Goal: Task Accomplishment & Management: Complete application form

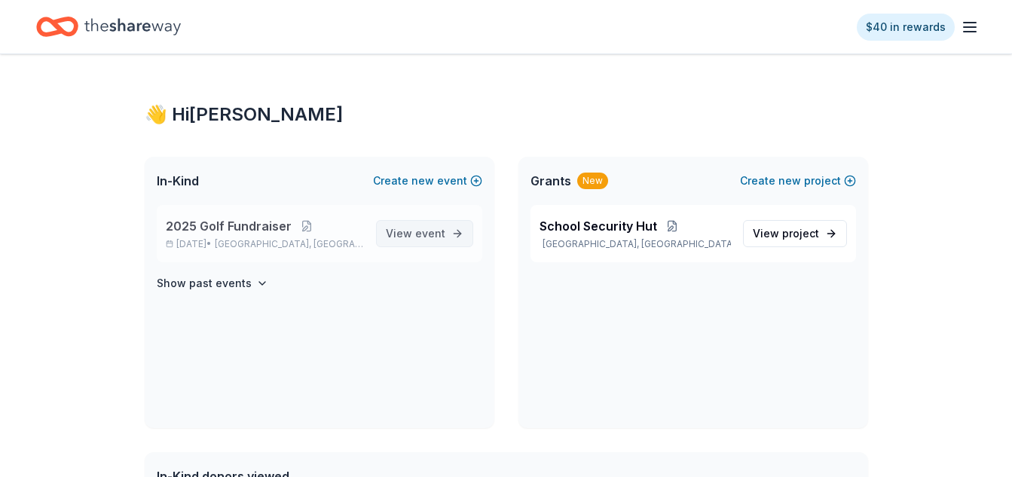
click at [427, 233] on span "event" at bounding box center [430, 233] width 30 height 13
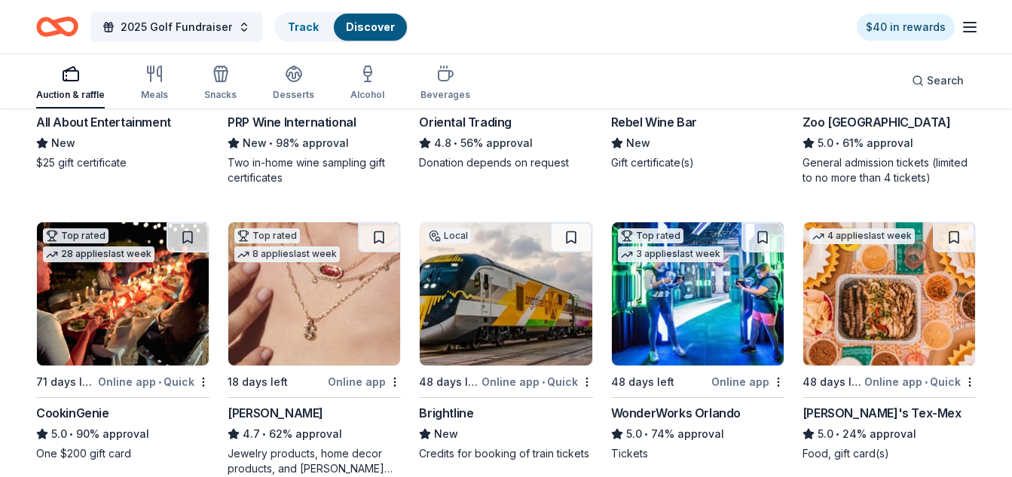
scroll to position [452, 0]
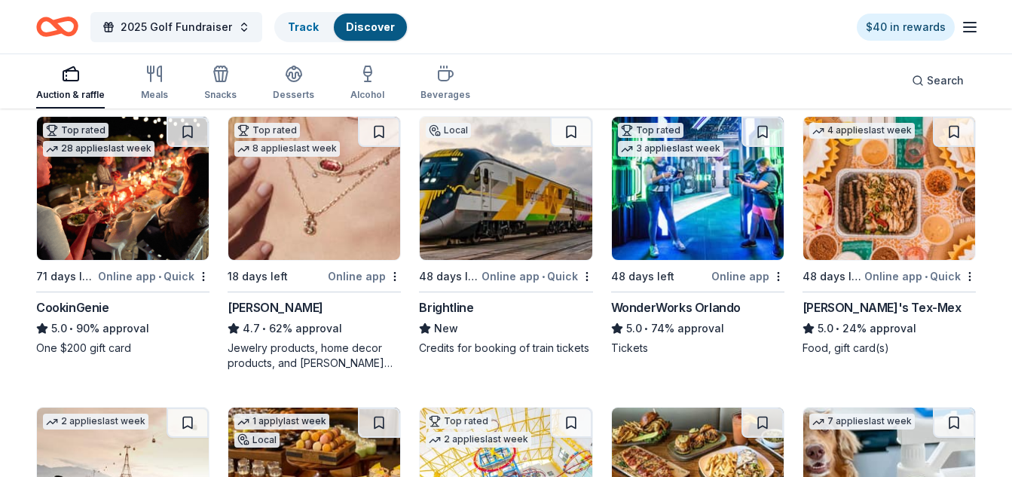
click at [496, 225] on img at bounding box center [506, 188] width 172 height 143
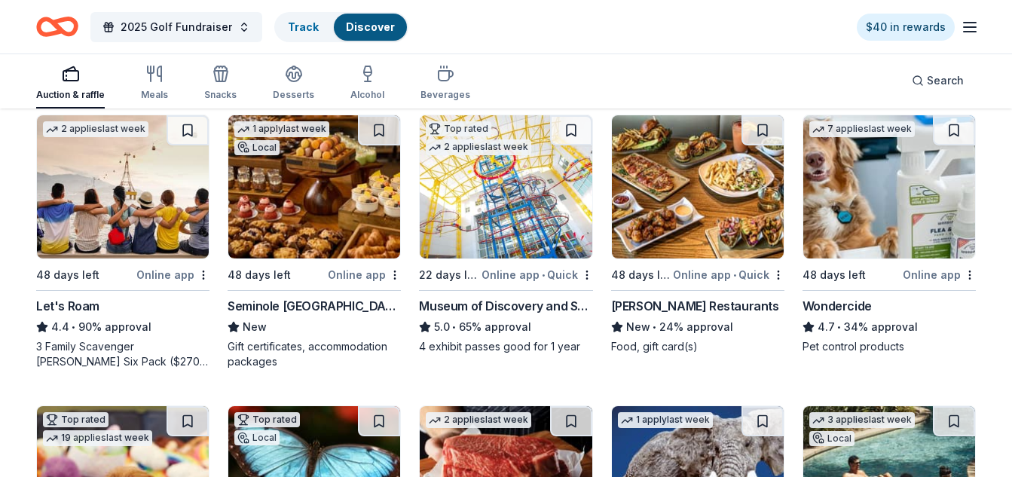
scroll to position [754, 0]
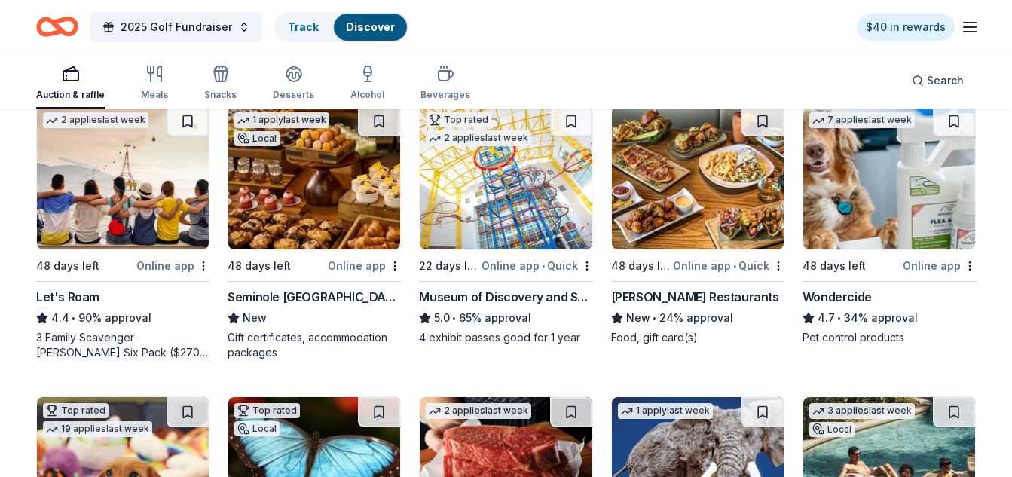
click at [312, 221] on img at bounding box center [314, 177] width 172 height 143
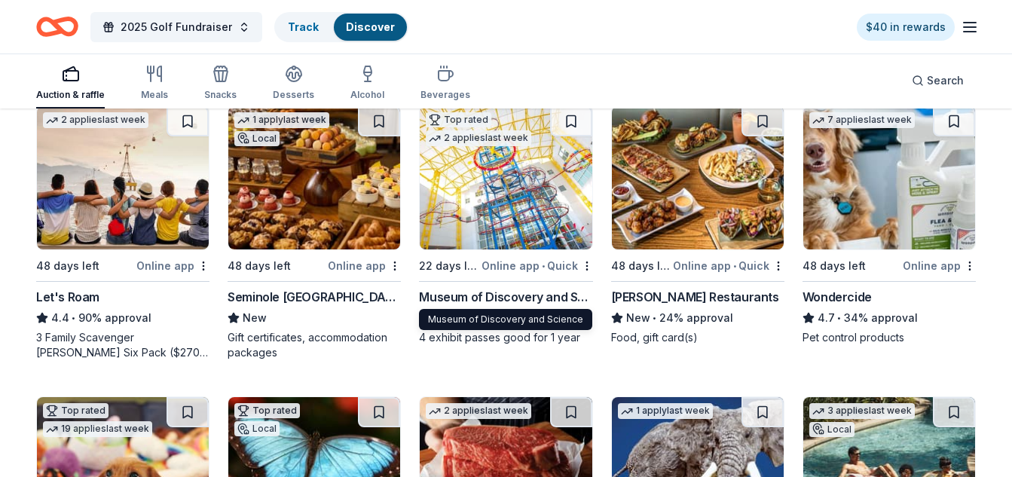
click at [450, 299] on div "Museum of Discovery and Science" at bounding box center [505, 297] width 173 height 18
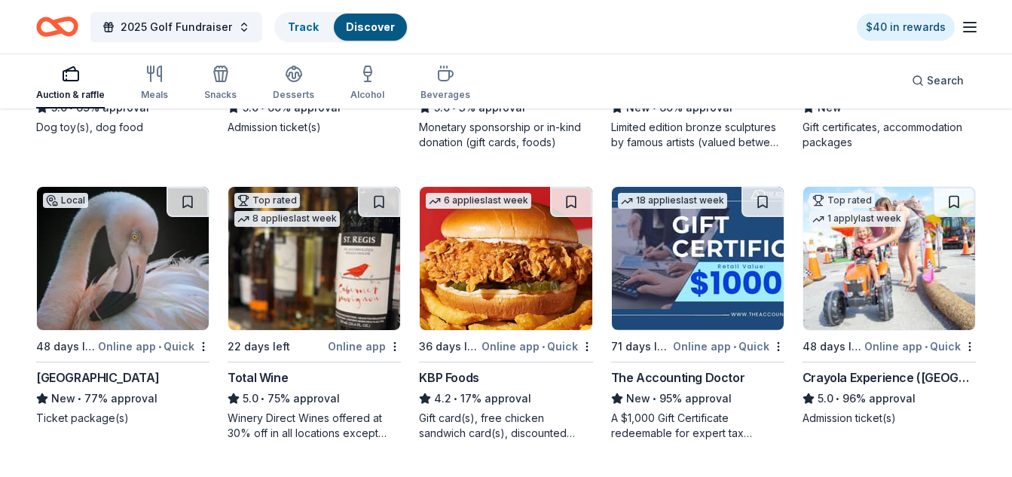
scroll to position [1350, 0]
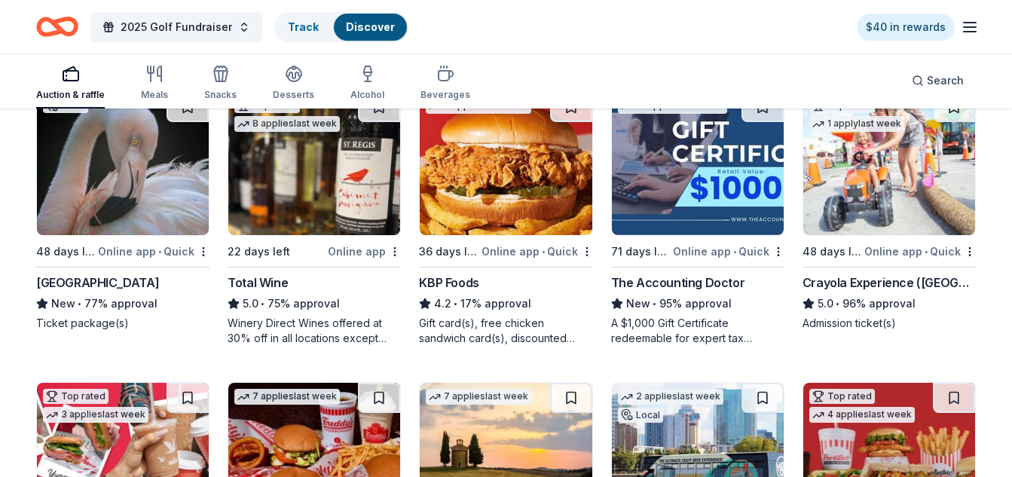
click at [109, 185] on img at bounding box center [123, 163] width 172 height 143
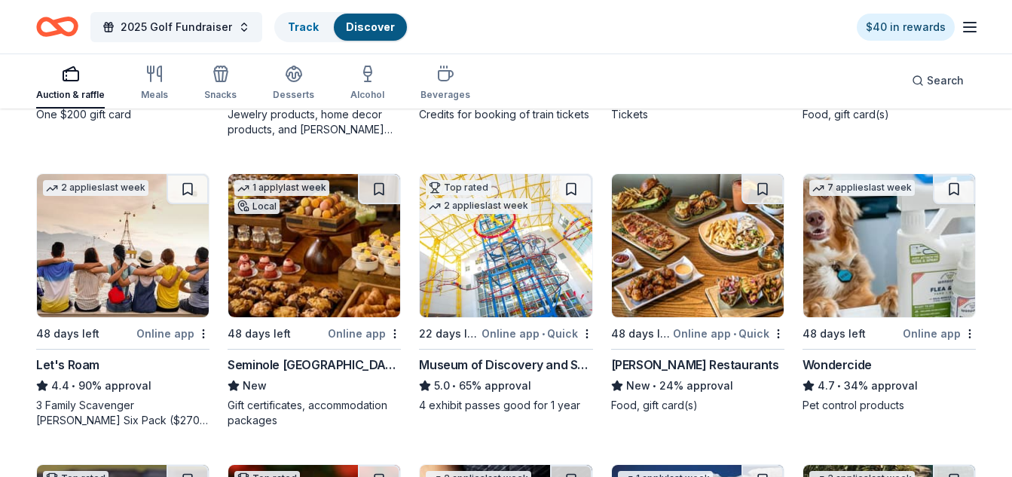
scroll to position [672, 0]
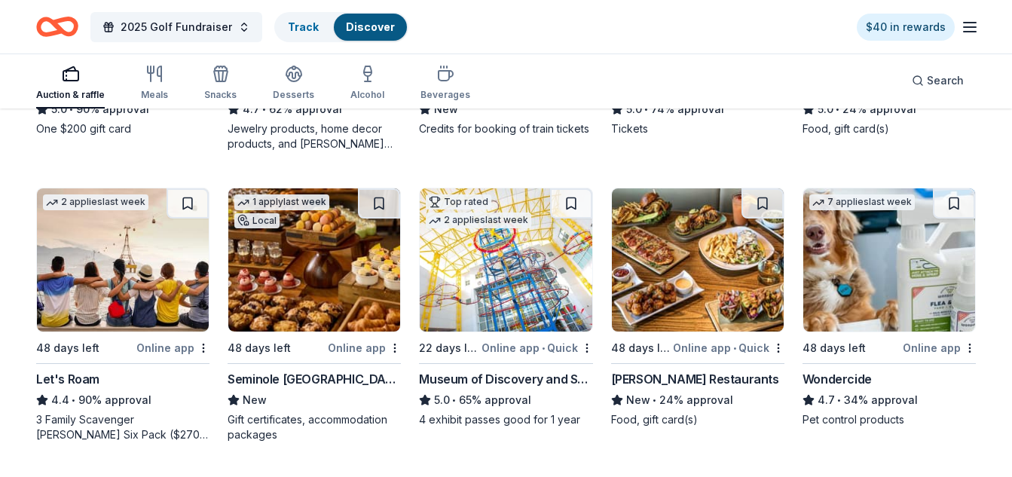
click at [277, 265] on img at bounding box center [314, 259] width 172 height 143
click at [666, 382] on div "[PERSON_NAME] Restaurants" at bounding box center [695, 379] width 168 height 18
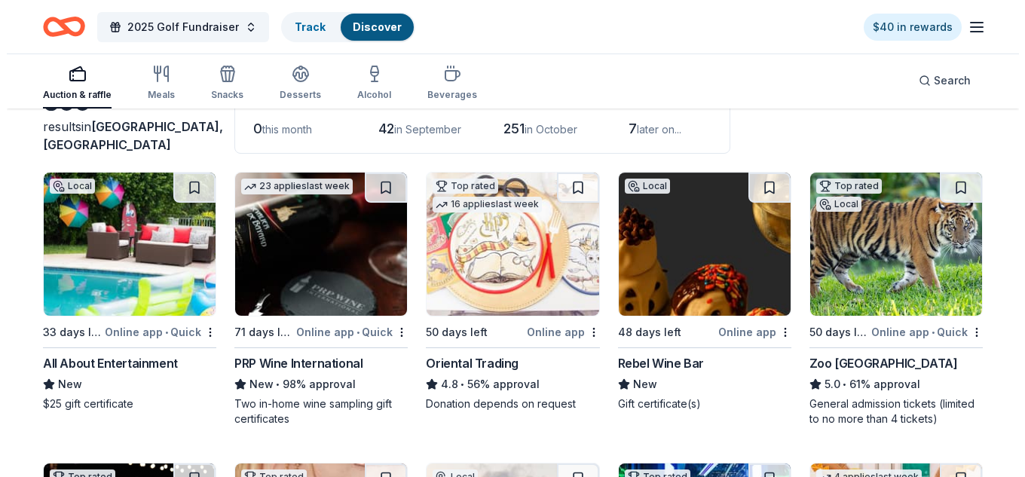
scroll to position [0, 0]
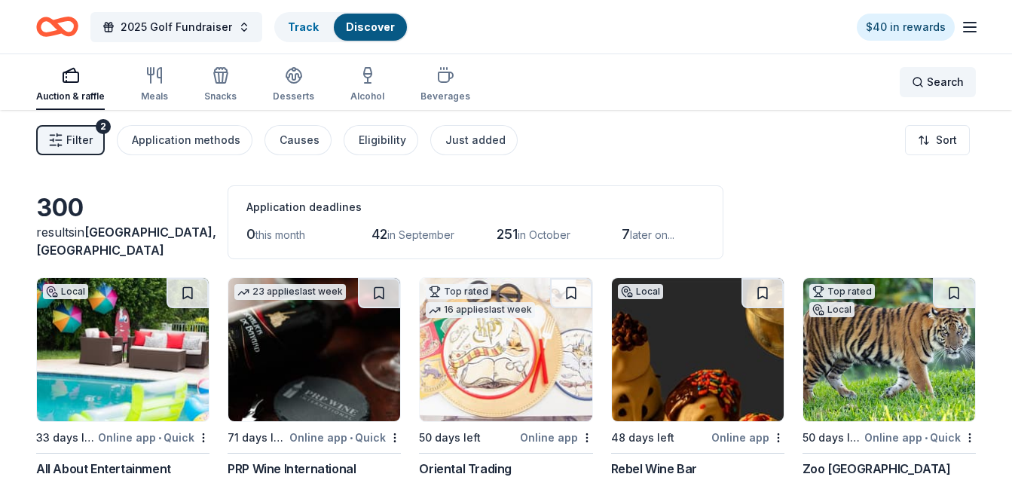
click at [959, 88] on span "Search" at bounding box center [945, 82] width 37 height 18
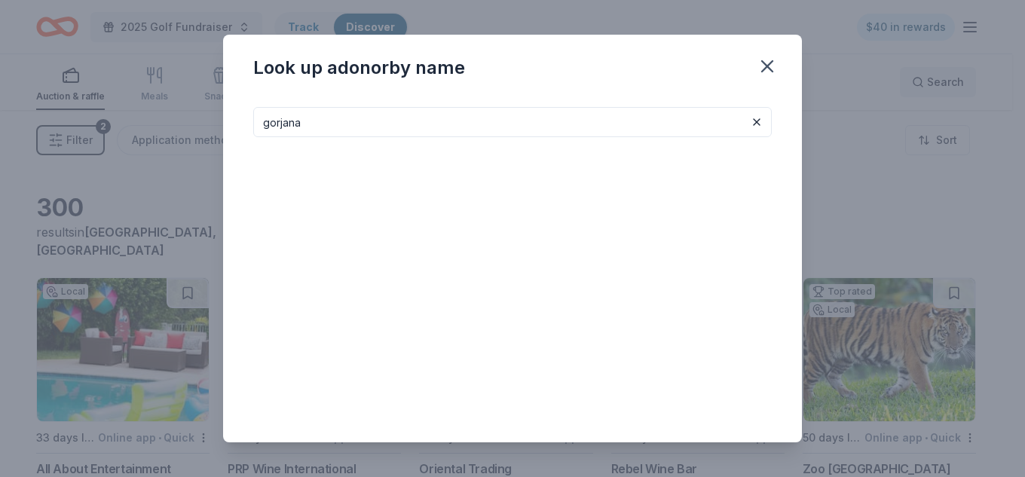
type input "gorjana"
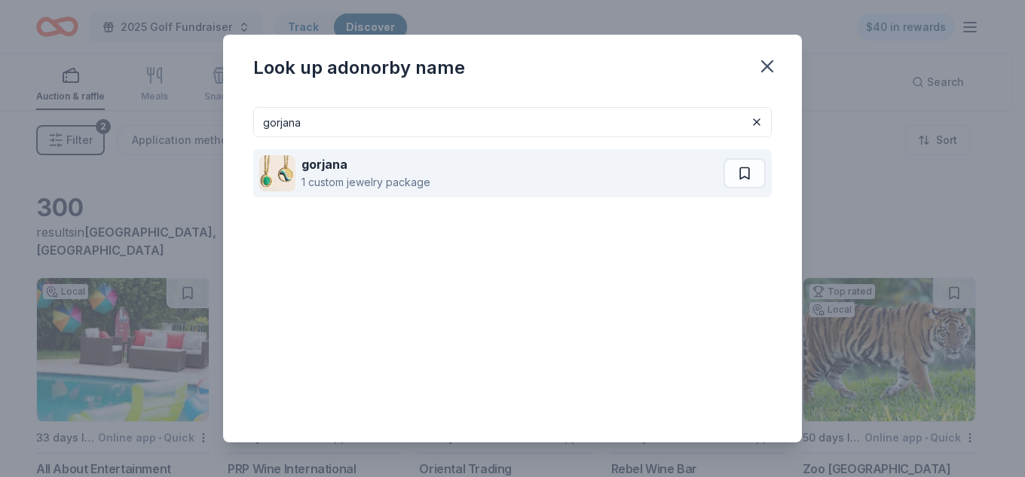
click at [354, 179] on div "1 custom jewelry package" at bounding box center [366, 182] width 129 height 18
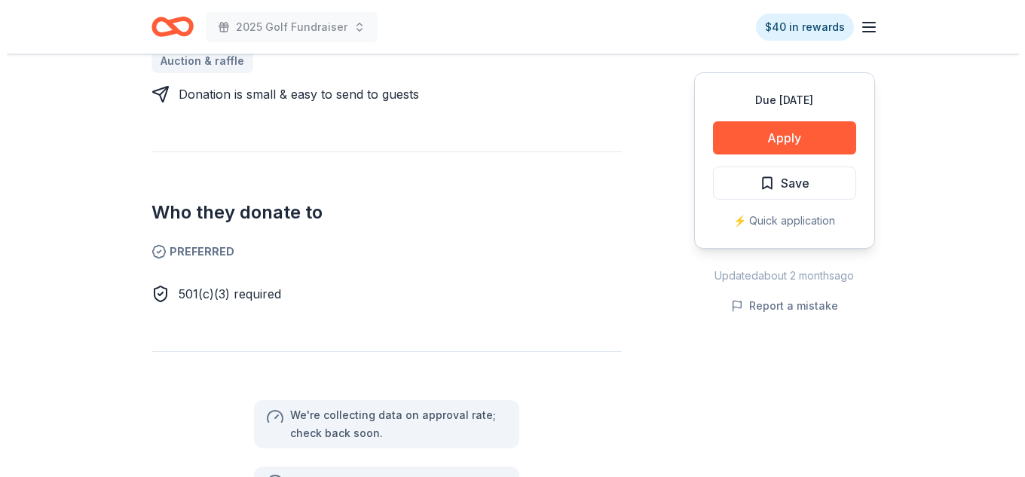
scroll to position [829, 0]
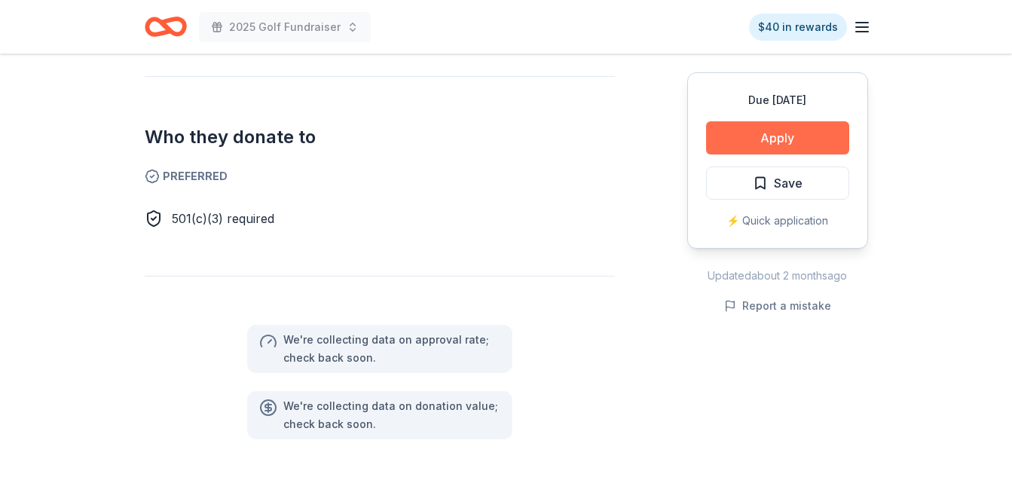
click at [790, 127] on button "Apply" at bounding box center [777, 137] width 143 height 33
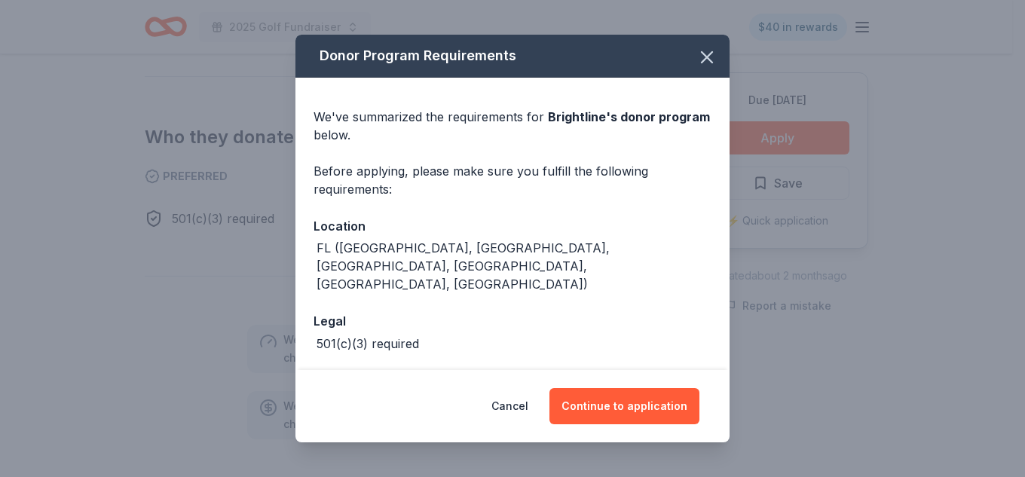
scroll to position [44, 0]
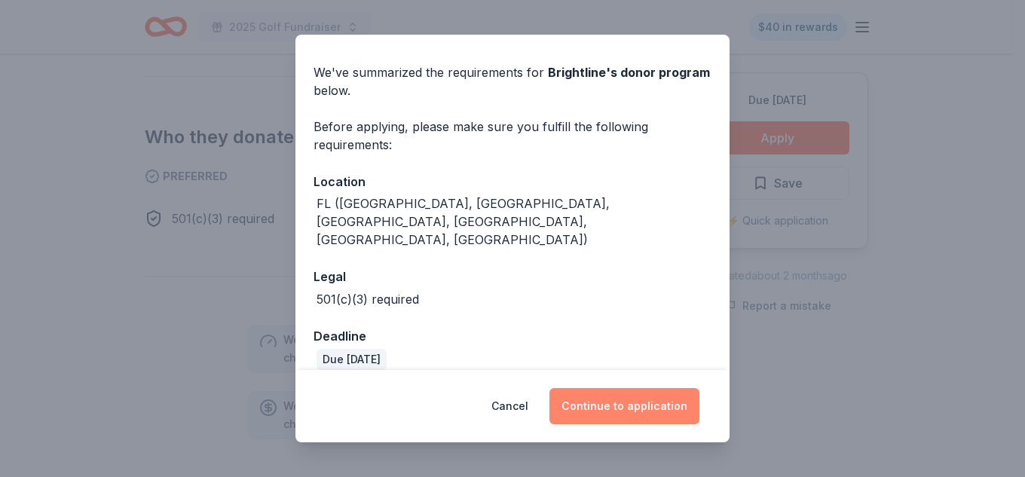
click at [630, 414] on button "Continue to application" at bounding box center [625, 406] width 150 height 36
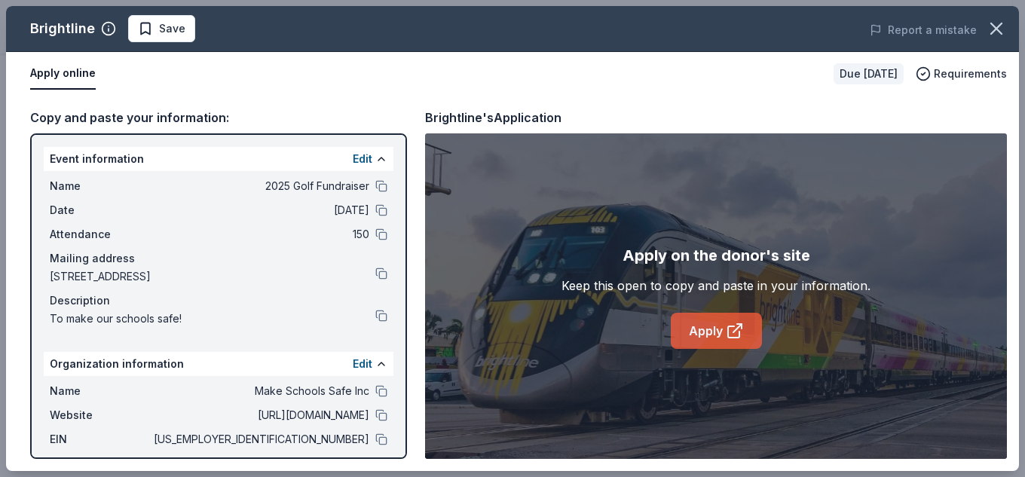
click at [720, 320] on link "Apply" at bounding box center [716, 331] width 91 height 36
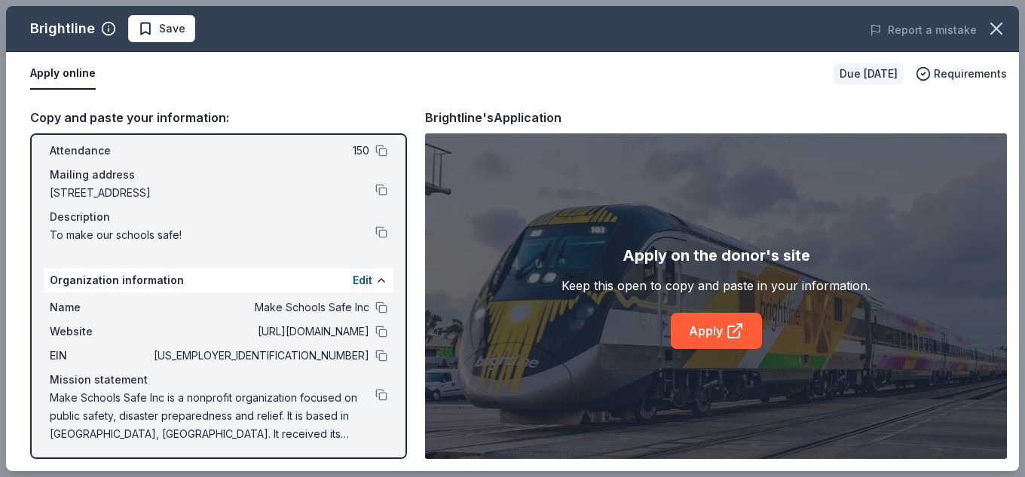
scroll to position [87, 0]
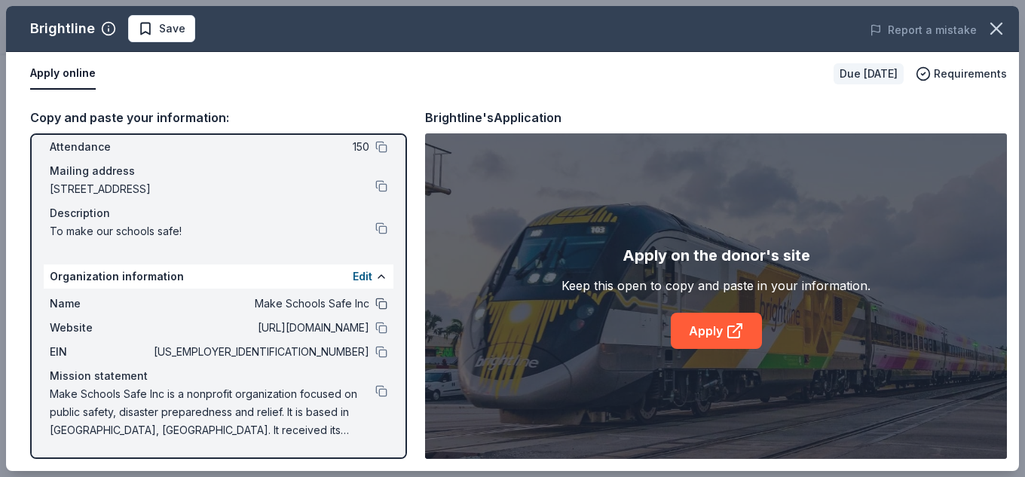
click at [375, 302] on button at bounding box center [381, 304] width 12 height 12
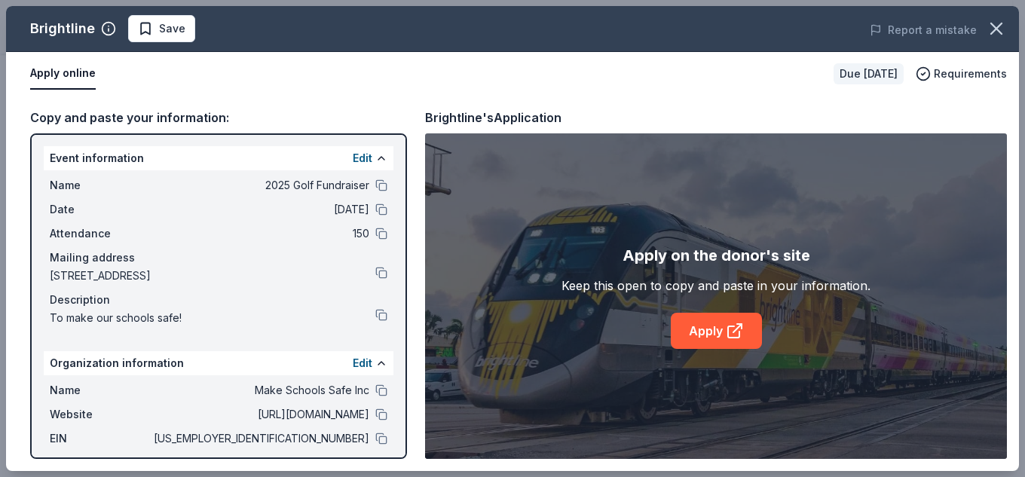
scroll to position [0, 0]
click at [375, 210] on button at bounding box center [381, 210] width 12 height 12
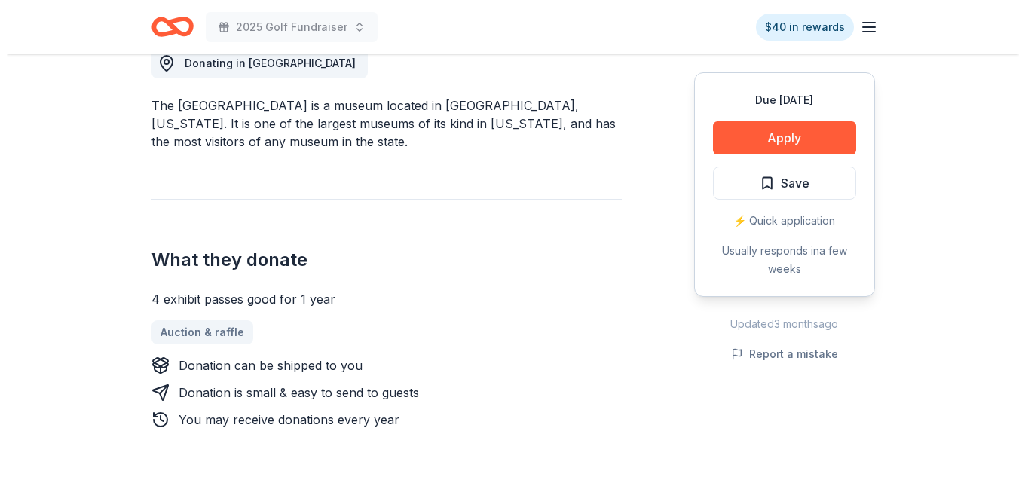
scroll to position [528, 0]
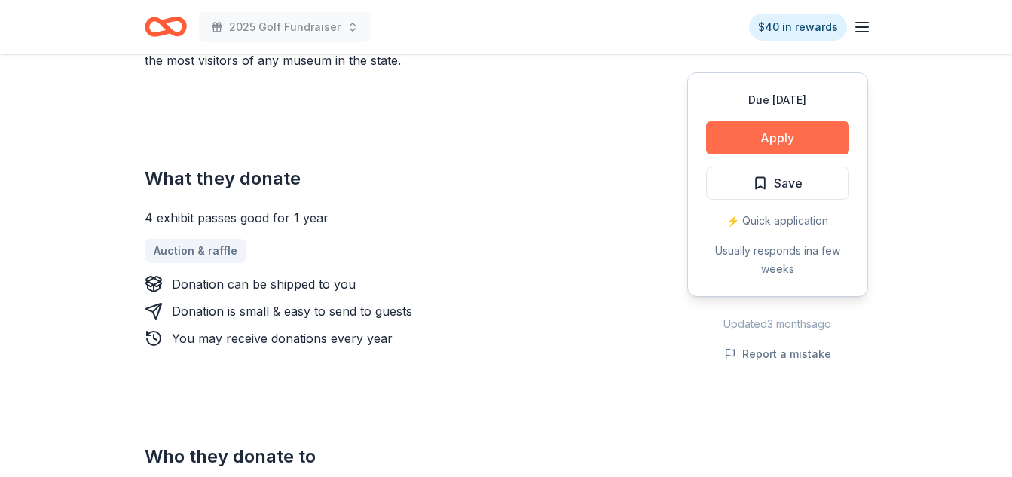
click at [829, 136] on button "Apply" at bounding box center [777, 137] width 143 height 33
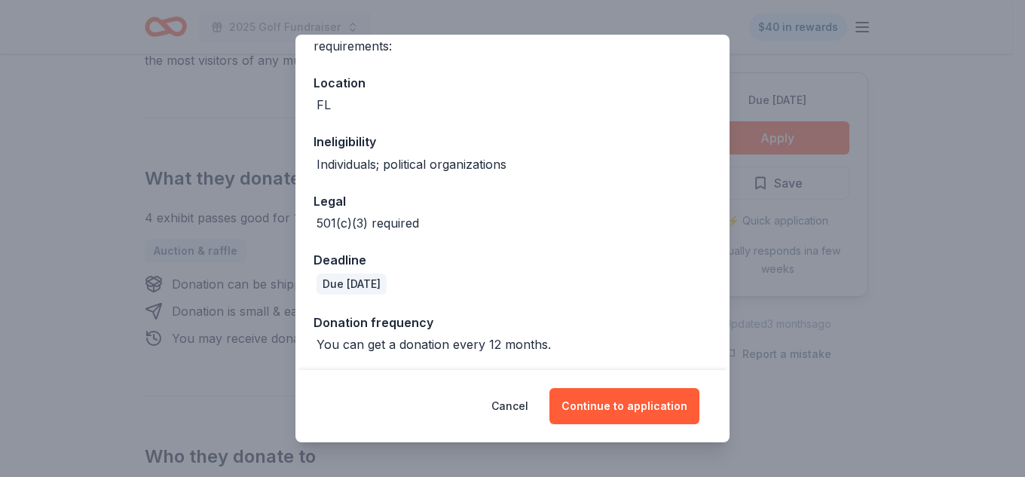
scroll to position [145, 0]
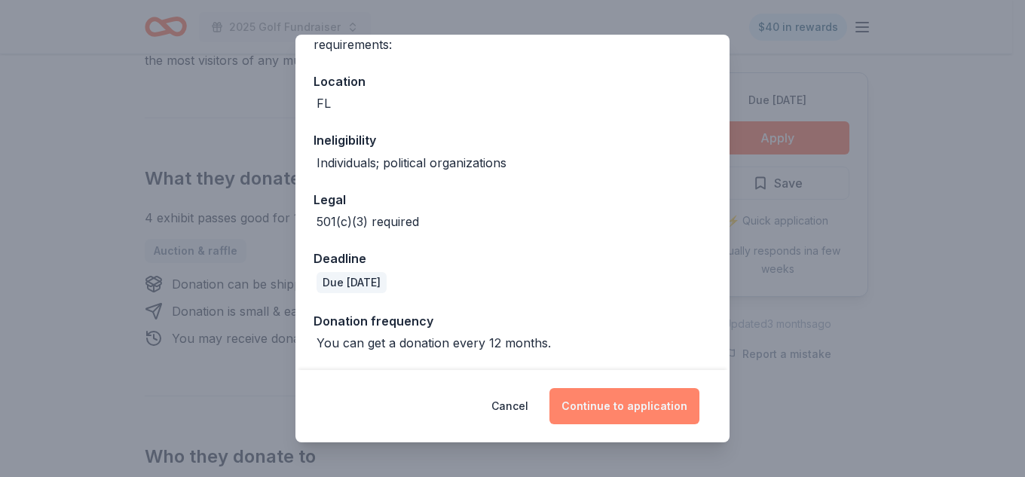
click at [601, 415] on button "Continue to application" at bounding box center [625, 406] width 150 height 36
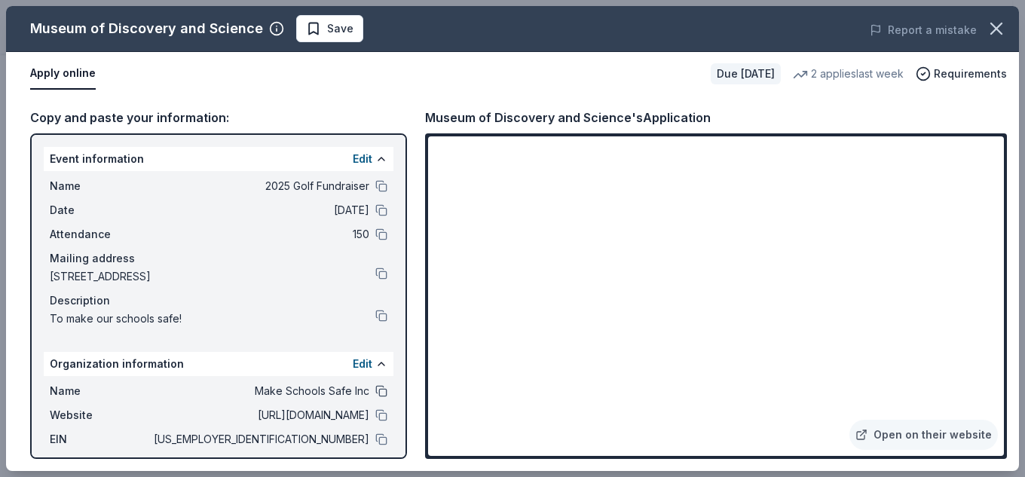
click at [375, 393] on button at bounding box center [381, 391] width 12 height 12
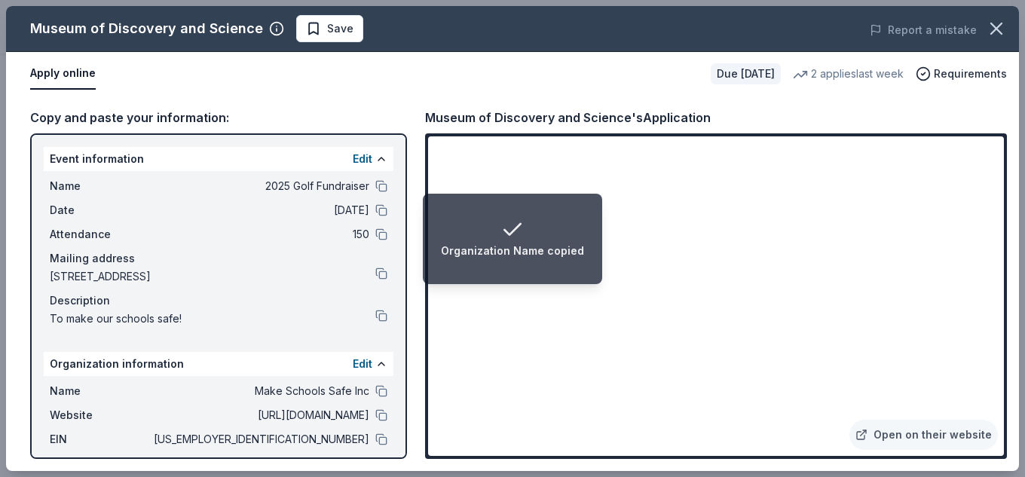
click at [473, 226] on div "Organization Name copied" at bounding box center [512, 239] width 143 height 42
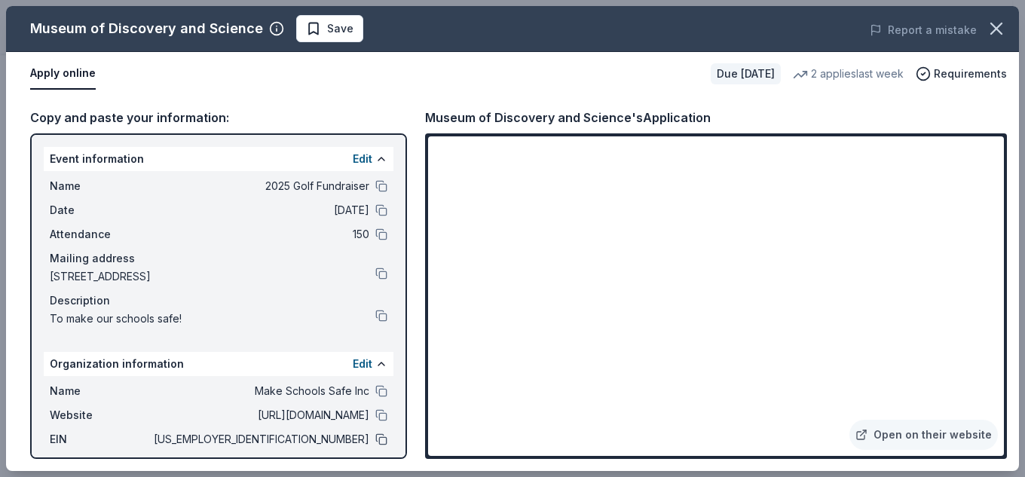
click at [375, 440] on button at bounding box center [381, 439] width 12 height 12
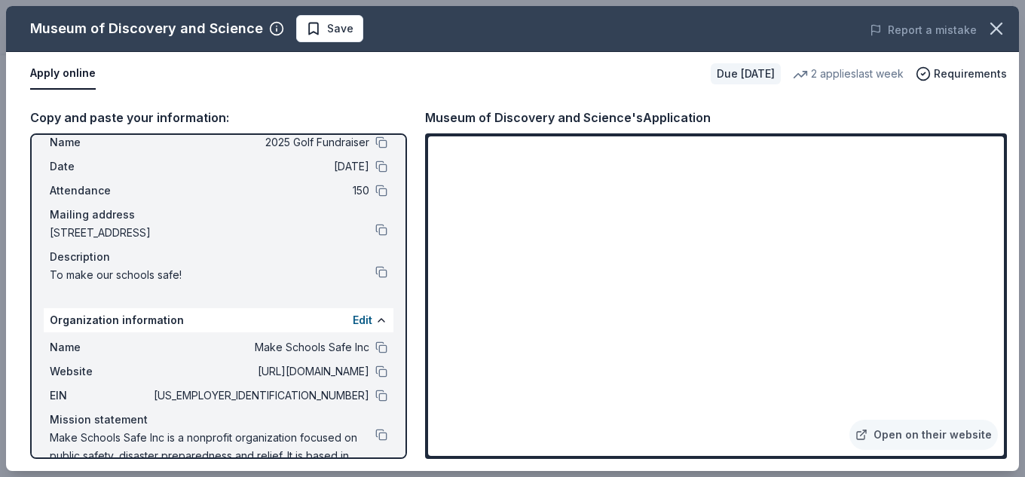
scroll to position [0, 0]
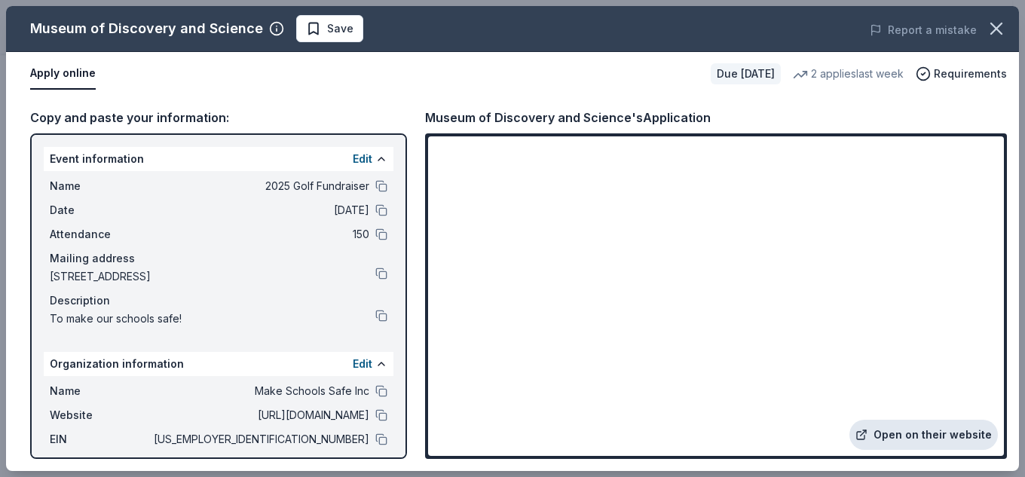
click at [933, 428] on link "Open on their website" at bounding box center [924, 435] width 149 height 30
click at [375, 184] on button at bounding box center [381, 186] width 12 height 12
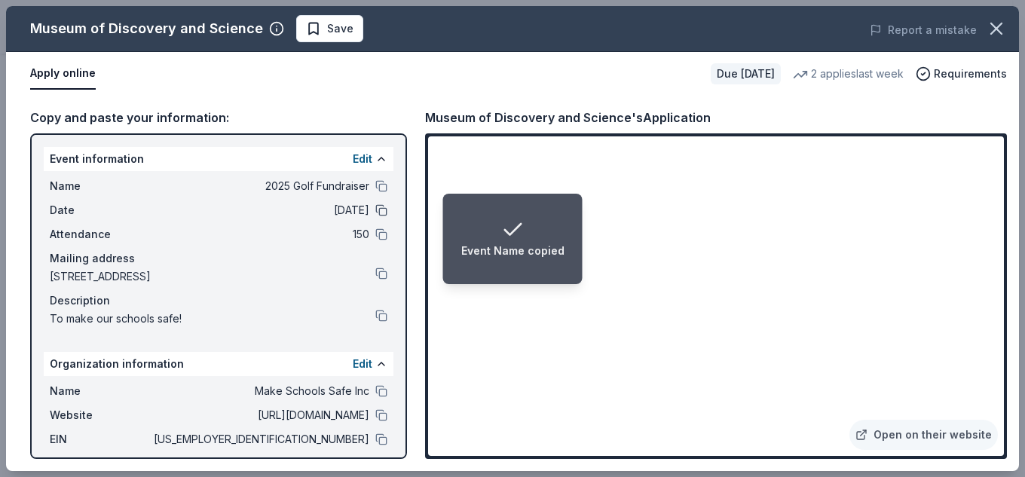
click at [375, 216] on button at bounding box center [381, 210] width 12 height 12
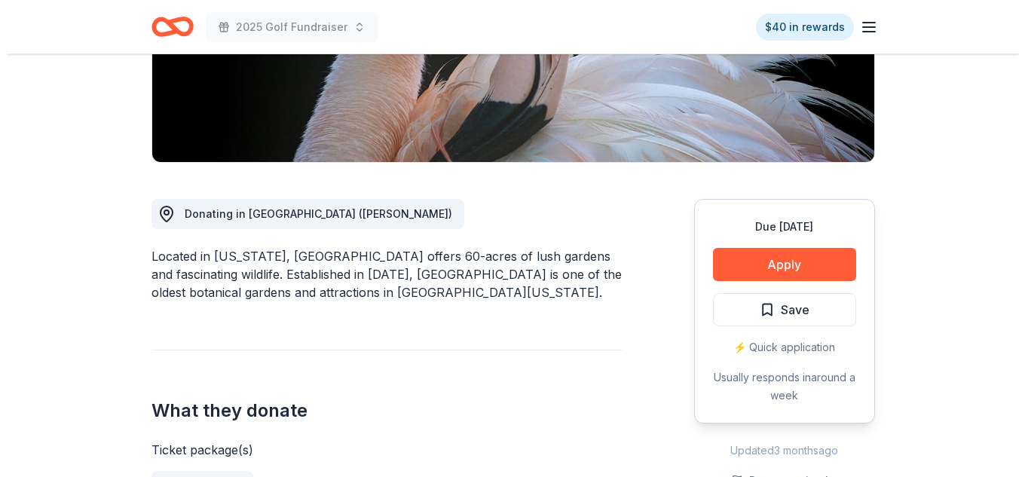
scroll to position [371, 0]
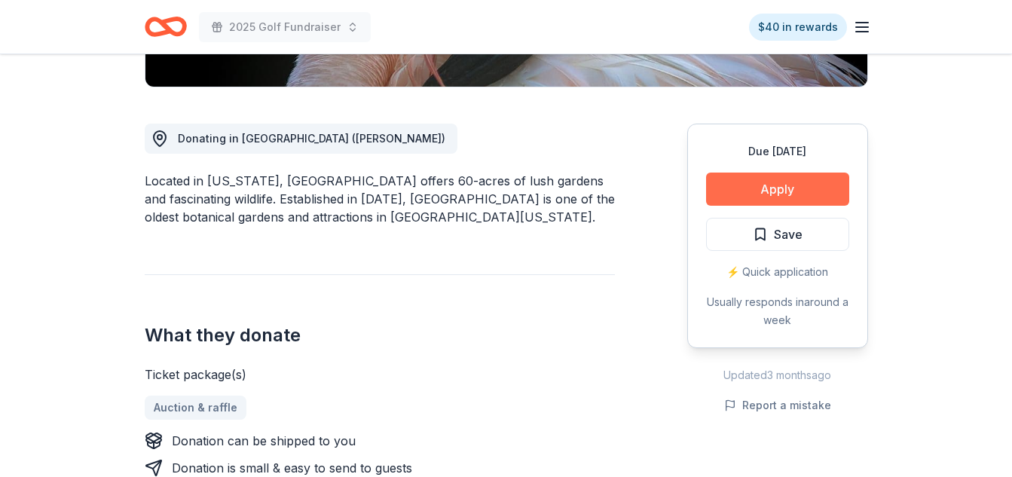
click at [749, 197] on button "Apply" at bounding box center [777, 189] width 143 height 33
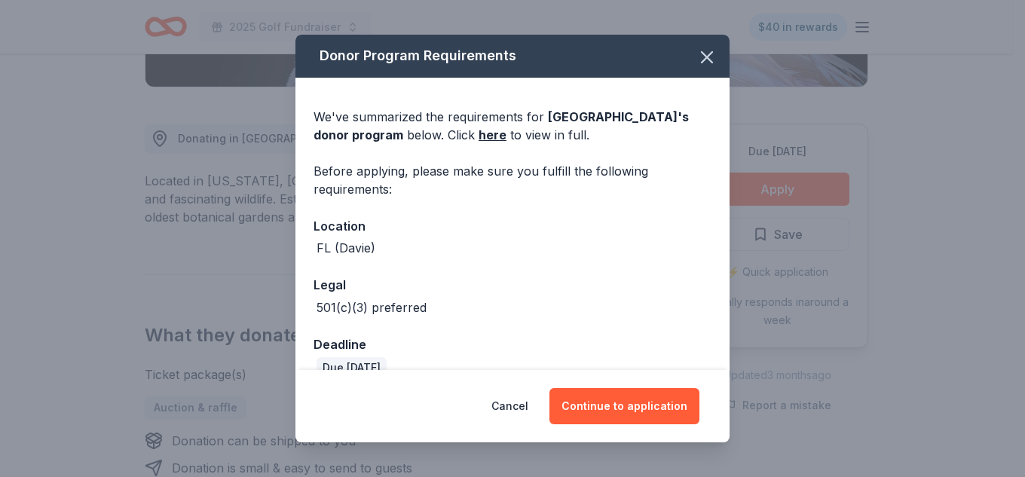
scroll to position [26, 0]
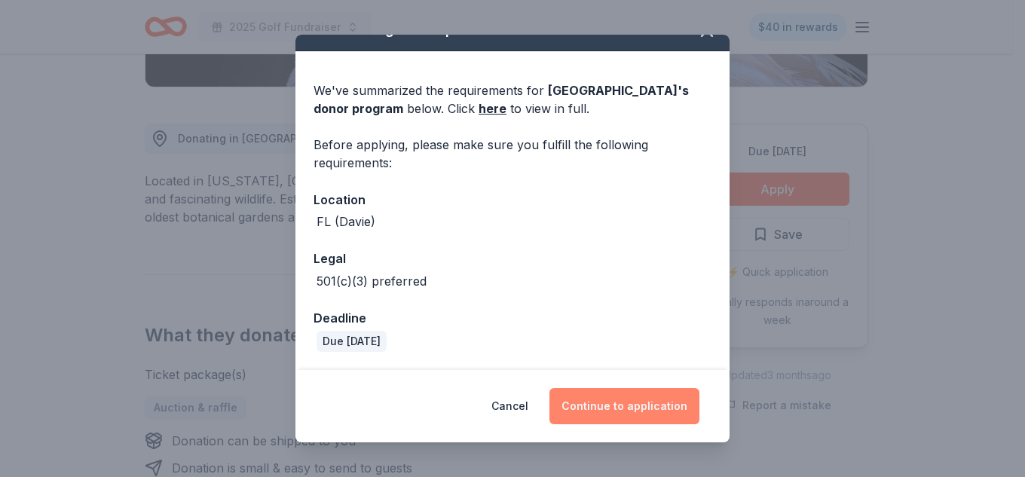
click at [594, 406] on button "Continue to application" at bounding box center [625, 406] width 150 height 36
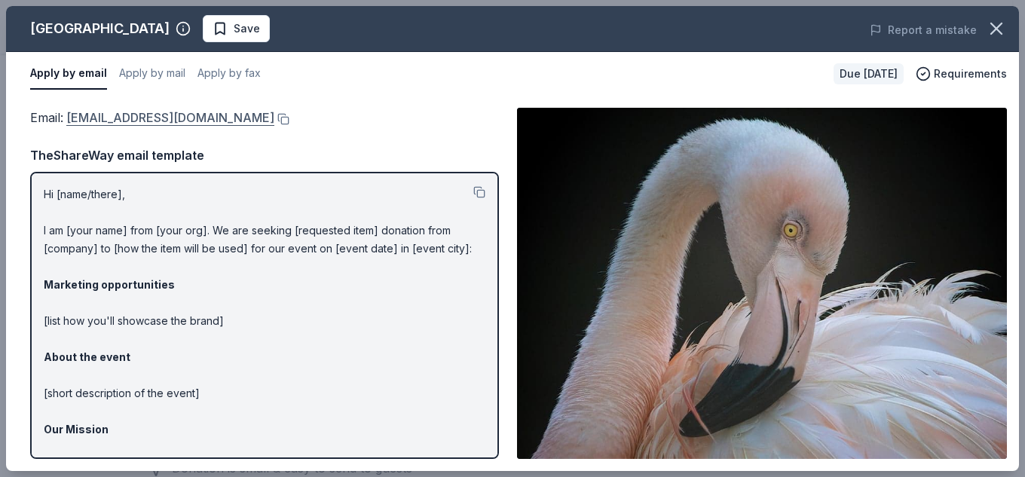
click at [171, 116] on link "[EMAIL_ADDRESS][DOMAIN_NAME]" at bounding box center [170, 118] width 208 height 20
click at [274, 116] on button at bounding box center [281, 119] width 15 height 12
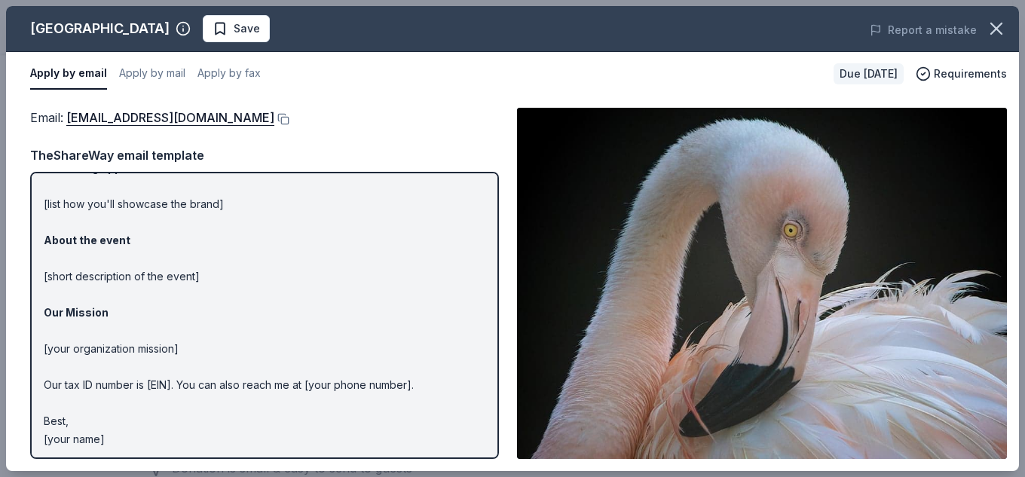
scroll to position [120, 0]
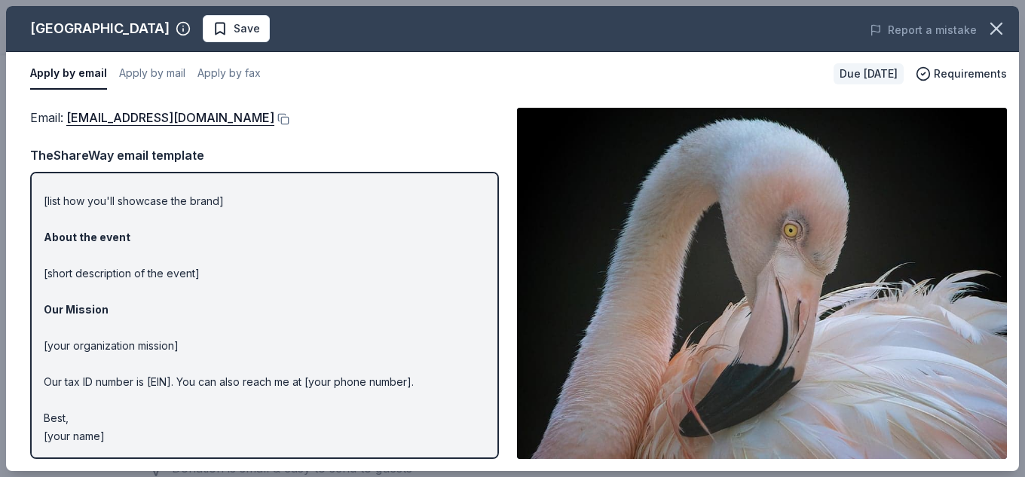
drag, startPoint x: 144, startPoint y: 439, endPoint x: 37, endPoint y: 343, distance: 143.6
click at [24, 335] on div "Email : [EMAIL_ADDRESS][DOMAIN_NAME] Email : [EMAIL_ADDRESS][DOMAIN_NAME] TheSh…" at bounding box center [512, 283] width 1013 height 375
drag, startPoint x: 109, startPoint y: 436, endPoint x: 60, endPoint y: 383, distance: 72.0
click at [53, 394] on p "Hi [name/there], I am [your name] from [your org]. We are seeking [requested it…" at bounding box center [265, 256] width 442 height 380
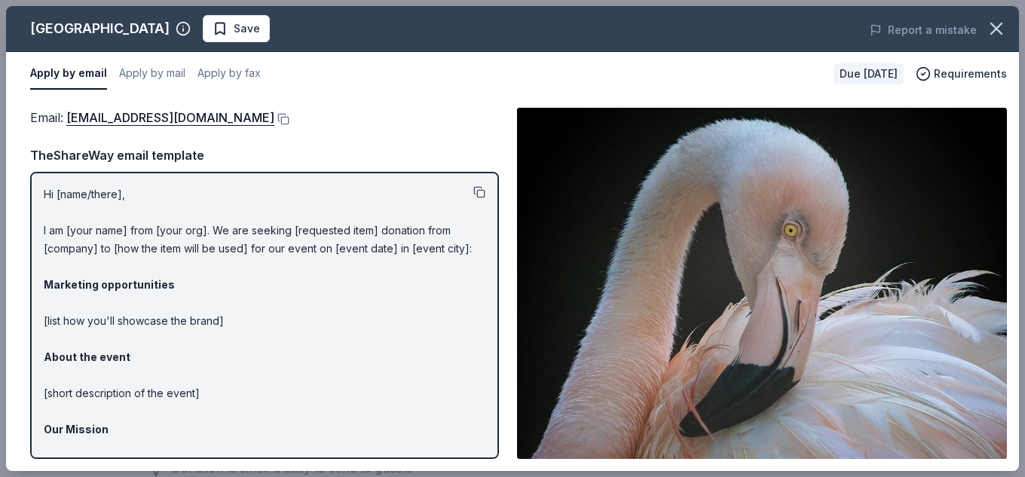
click at [473, 191] on button at bounding box center [479, 192] width 12 height 12
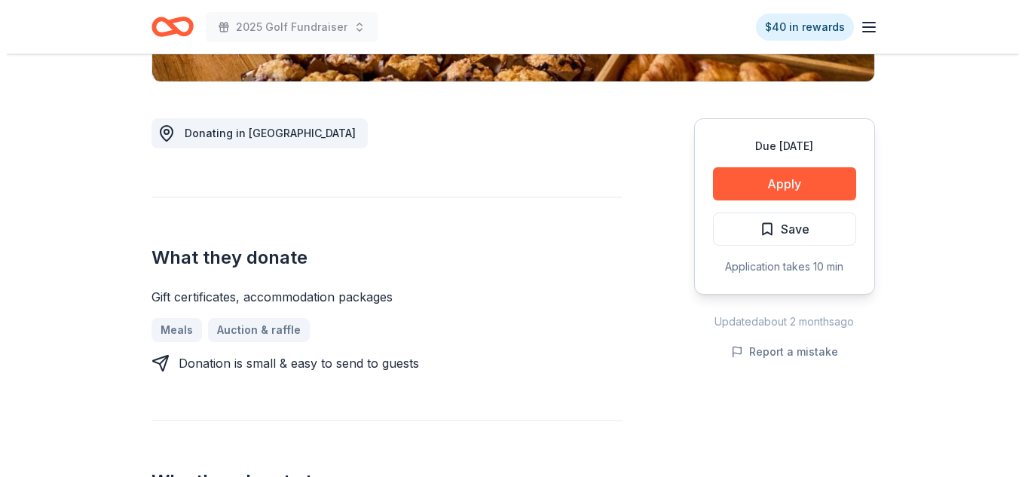
scroll to position [377, 0]
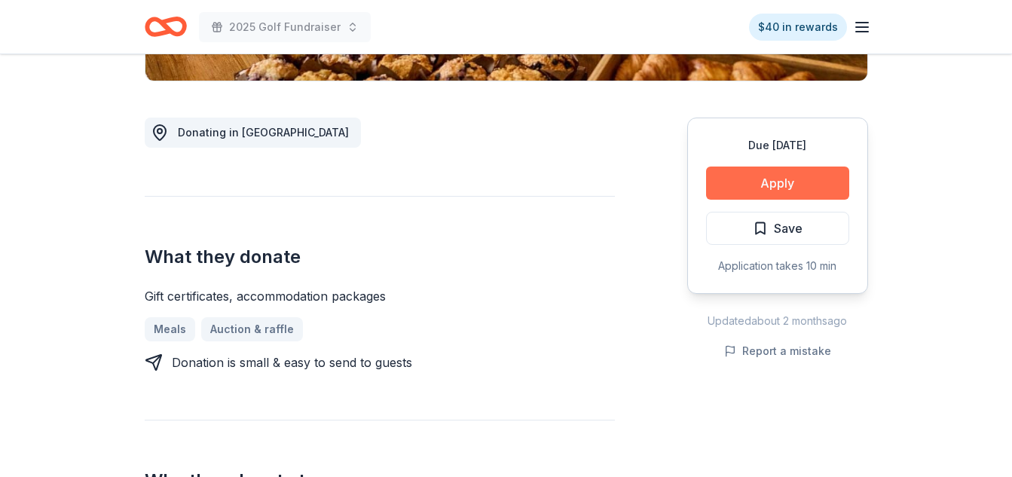
click at [731, 184] on button "Apply" at bounding box center [777, 183] width 143 height 33
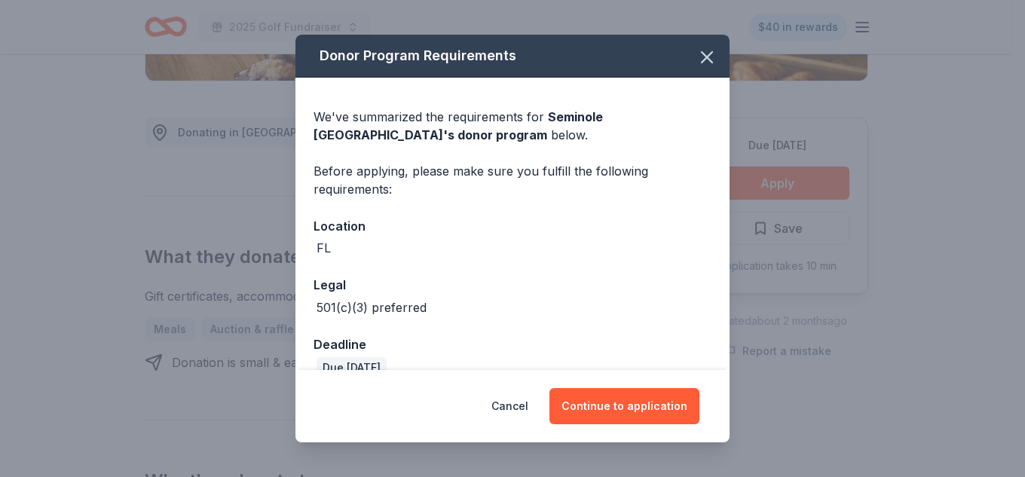
scroll to position [26, 0]
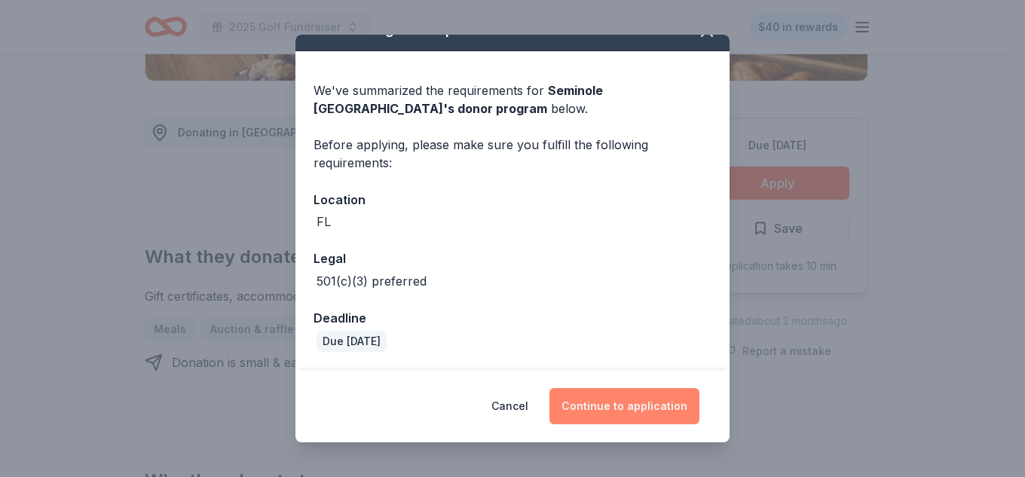
click at [609, 411] on button "Continue to application" at bounding box center [625, 406] width 150 height 36
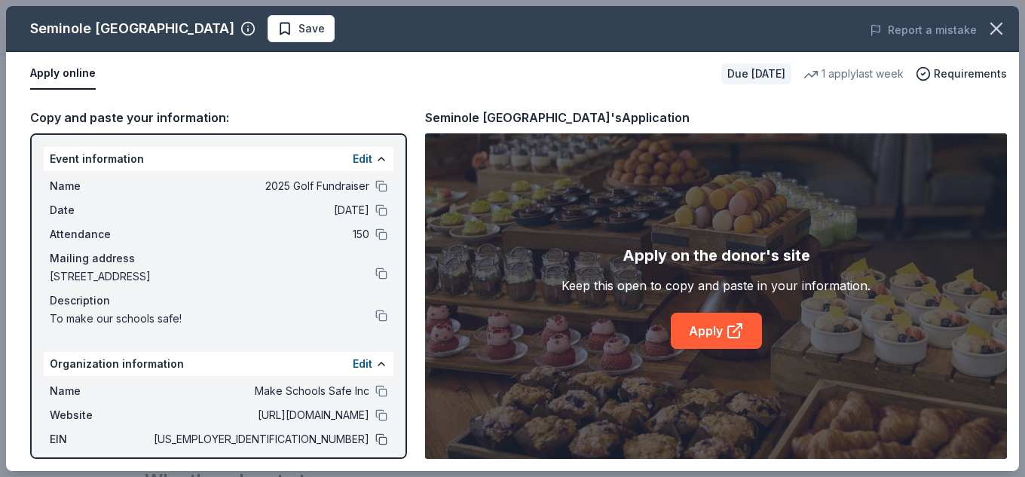
click at [375, 440] on button at bounding box center [381, 439] width 12 height 12
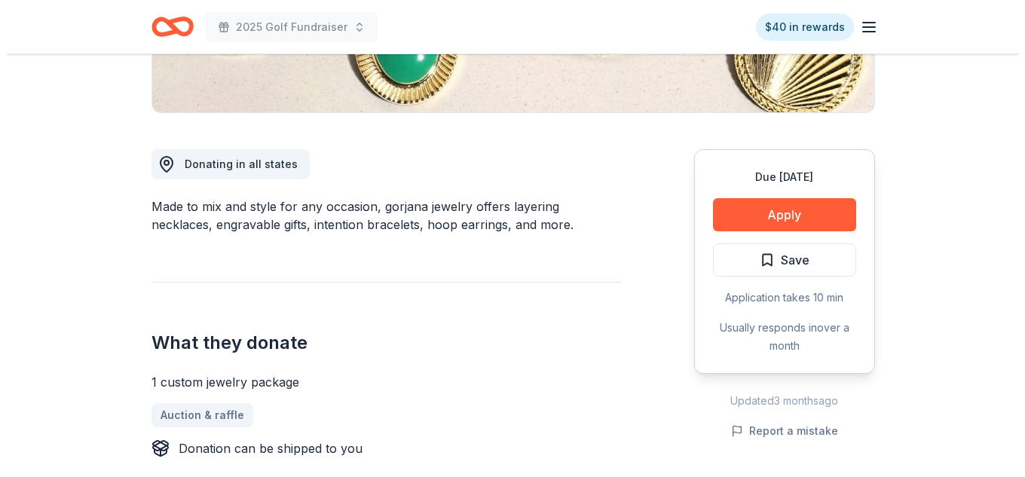
scroll to position [302, 0]
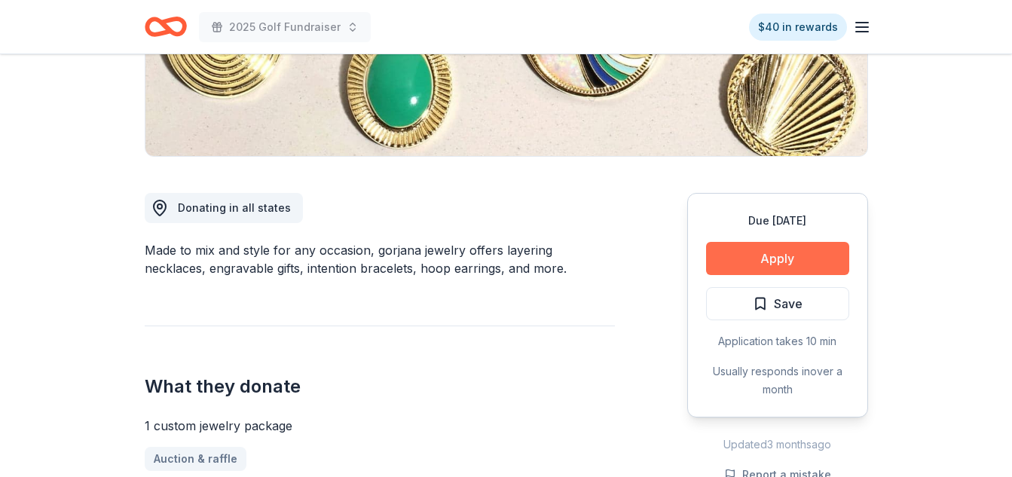
click at [774, 264] on button "Apply" at bounding box center [777, 258] width 143 height 33
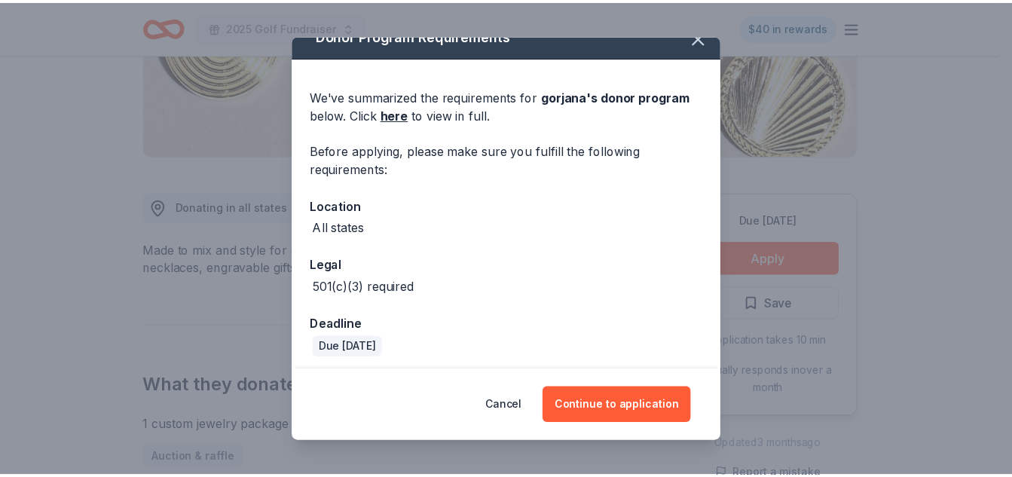
scroll to position [26, 0]
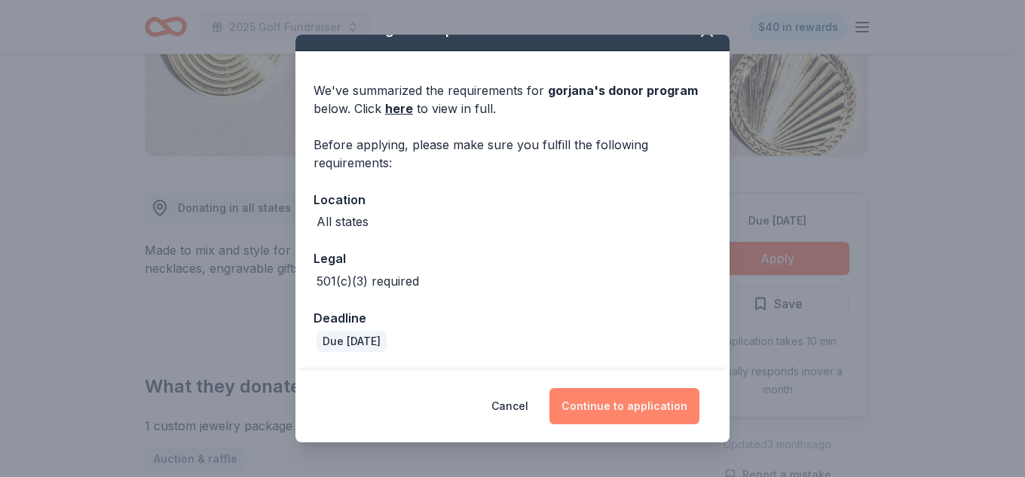
click at [614, 389] on button "Continue to application" at bounding box center [625, 406] width 150 height 36
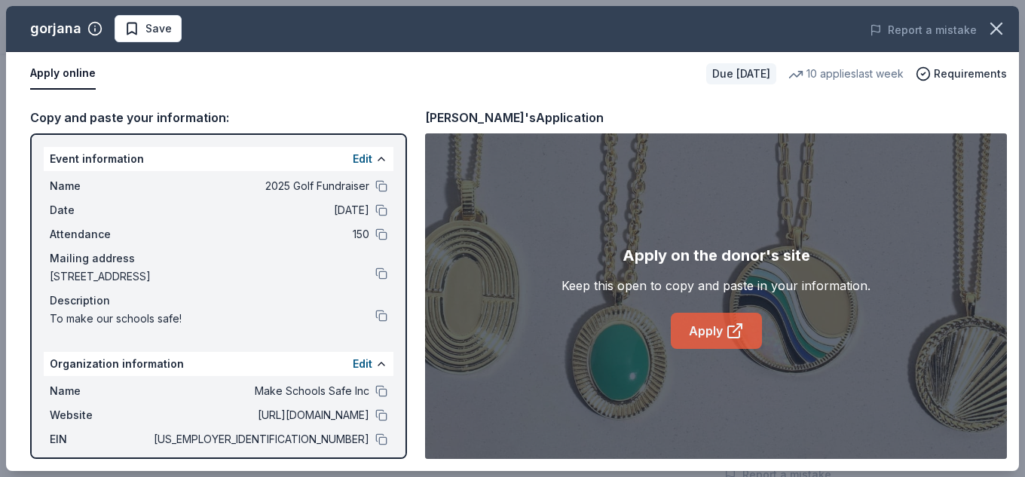
click at [697, 327] on link "Apply" at bounding box center [716, 331] width 91 height 36
click at [375, 393] on button at bounding box center [381, 391] width 12 height 12
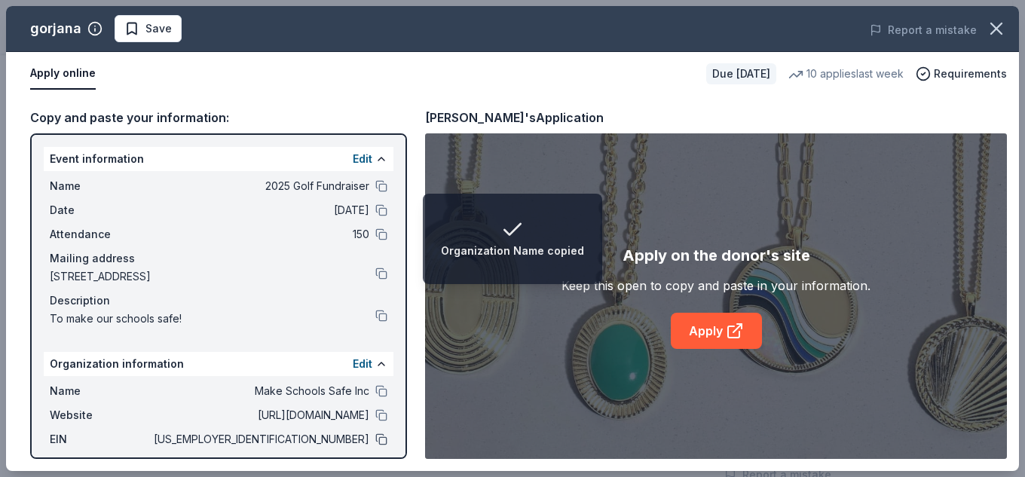
click at [375, 442] on button at bounding box center [381, 439] width 12 height 12
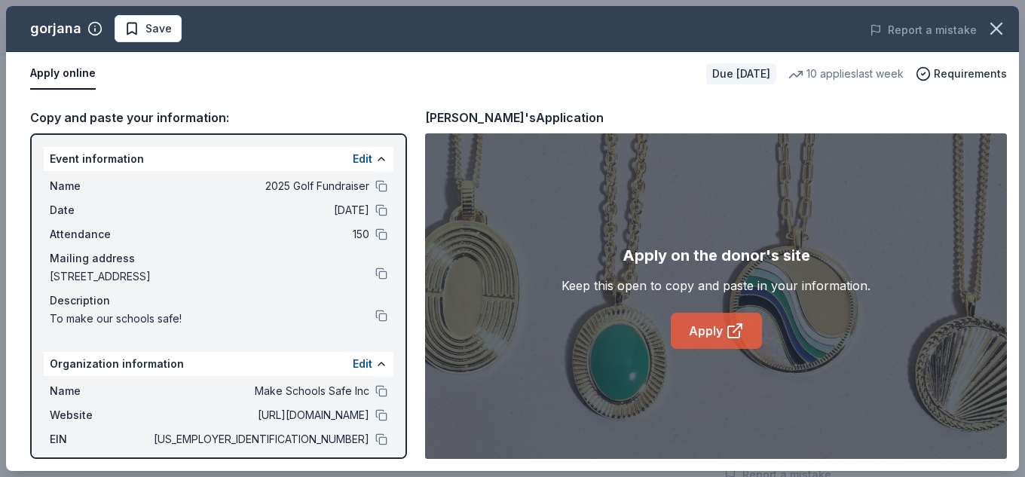
click at [735, 330] on icon at bounding box center [738, 328] width 8 height 8
click at [998, 23] on icon "button" at bounding box center [996, 28] width 21 height 21
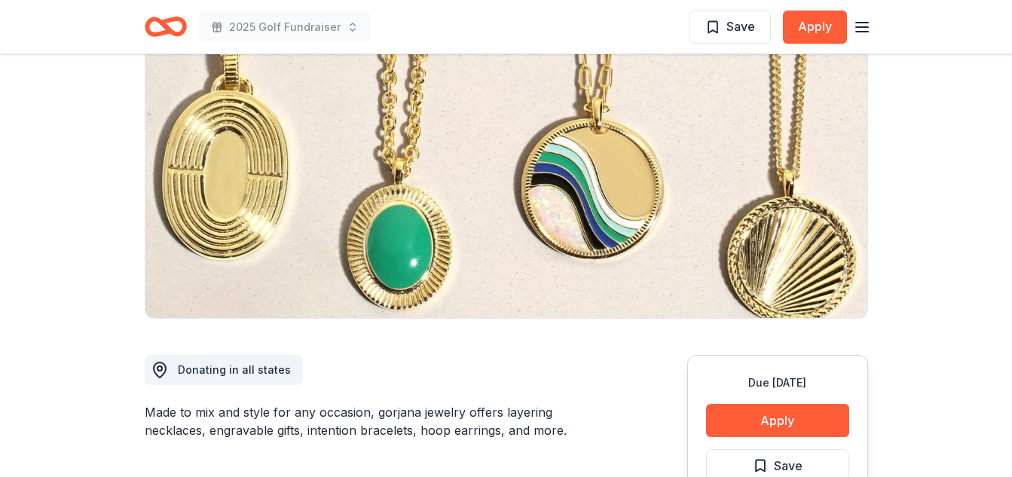
scroll to position [0, 0]
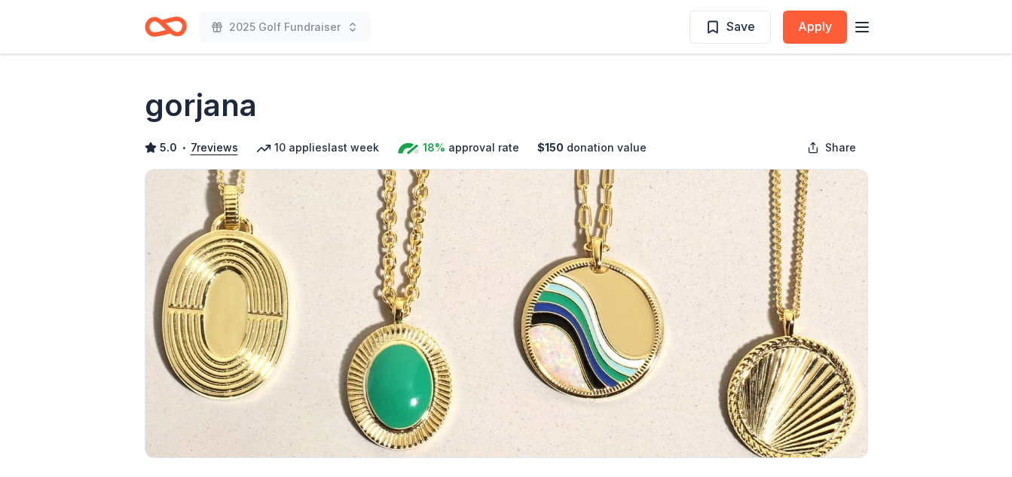
click at [867, 36] on div "Save Apply" at bounding box center [781, 26] width 182 height 35
click at [863, 35] on icon "button" at bounding box center [862, 27] width 18 height 18
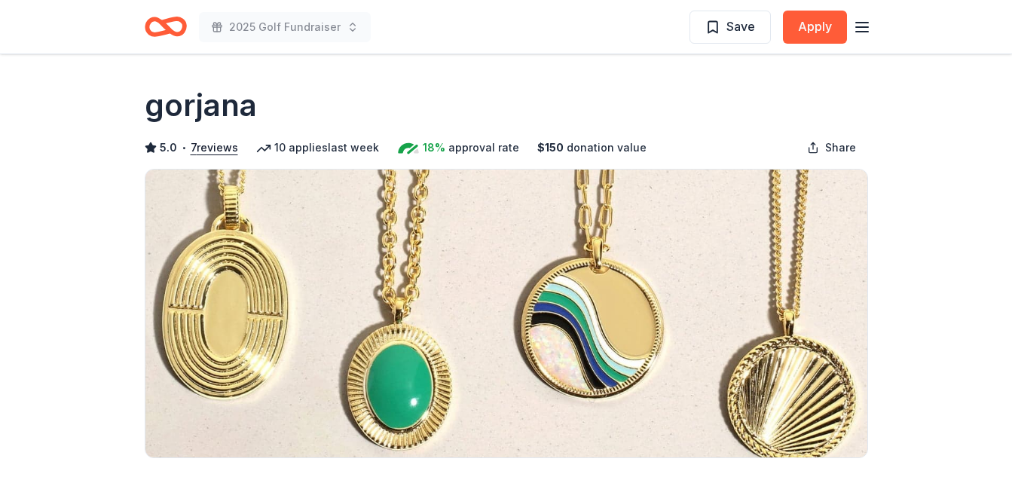
click at [859, 26] on icon "button" at bounding box center [862, 27] width 18 height 18
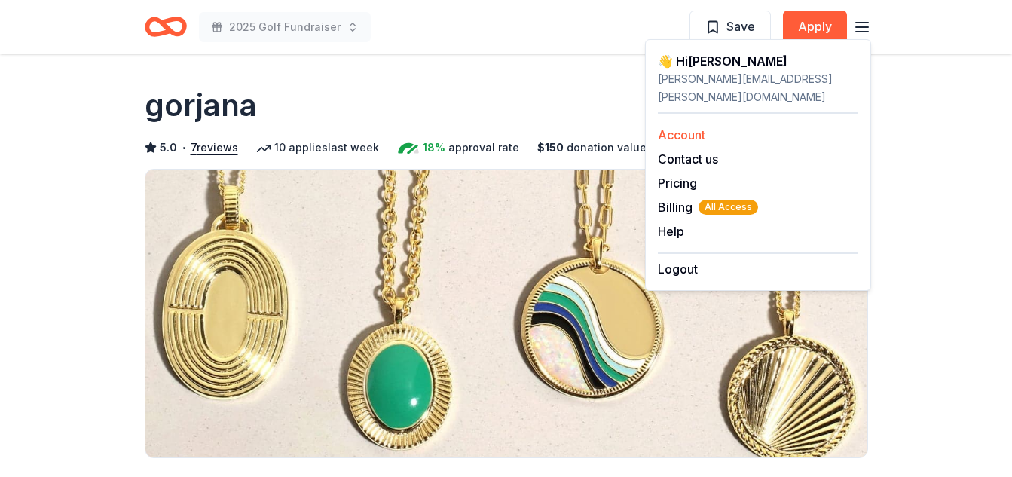
click at [668, 127] on link "Account" at bounding box center [681, 134] width 47 height 15
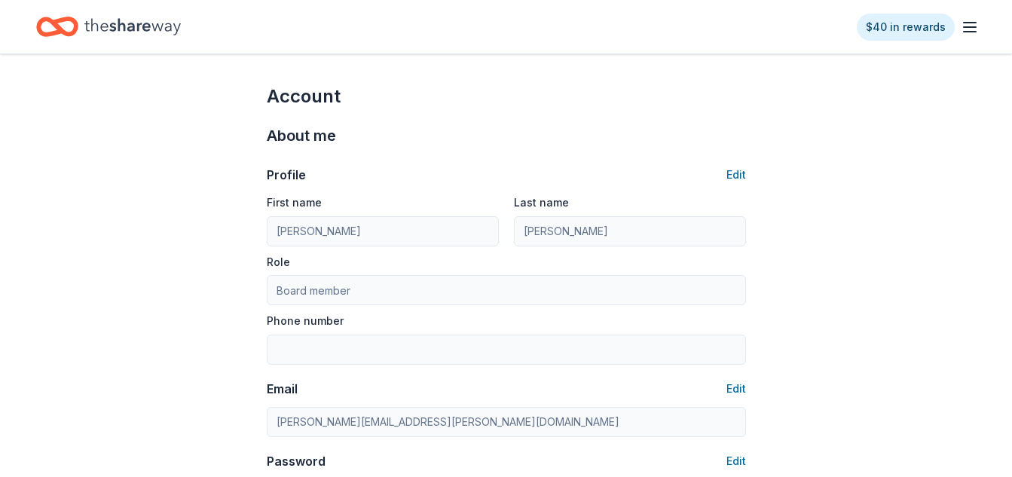
click at [970, 27] on line "button" at bounding box center [970, 27] width 12 height 0
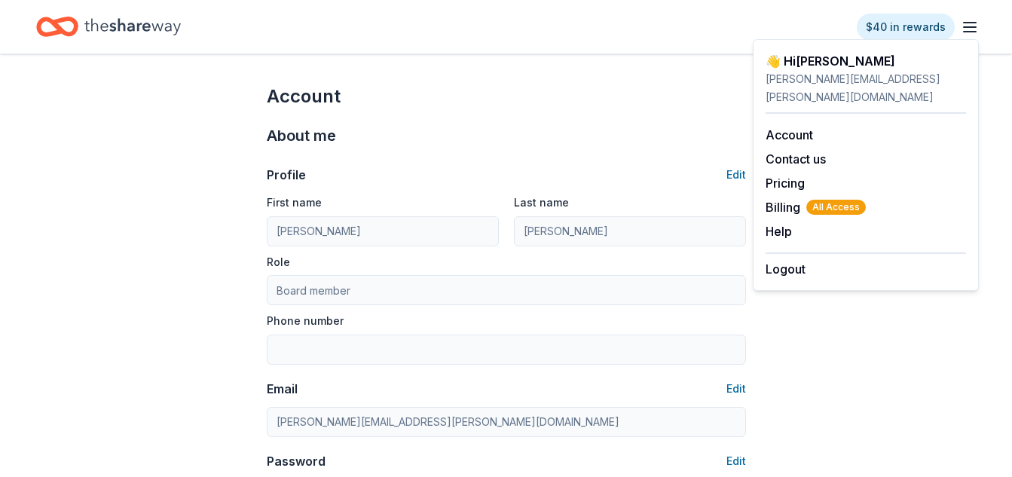
click at [109, 25] on icon "Home" at bounding box center [132, 26] width 96 height 31
